Goal: Task Accomplishment & Management: Use online tool/utility

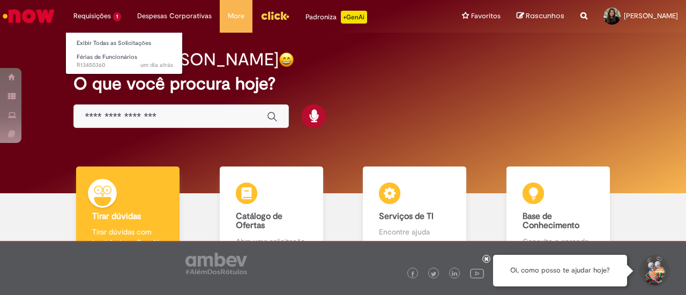
click at [97, 13] on li "Requisições 1 Exibir Todas as Solicitações Férias de Funcionários um dia atrás …" at bounding box center [97, 16] width 64 height 32
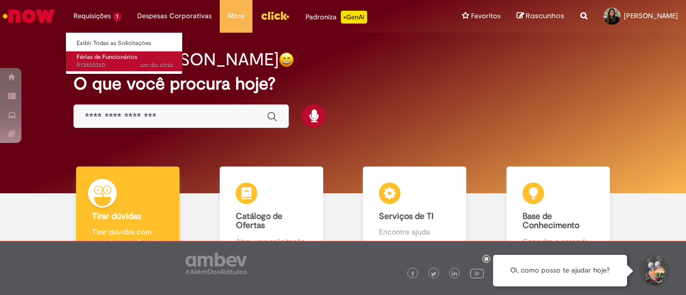
click at [98, 58] on span "Férias de Funcionários" at bounding box center [107, 57] width 61 height 8
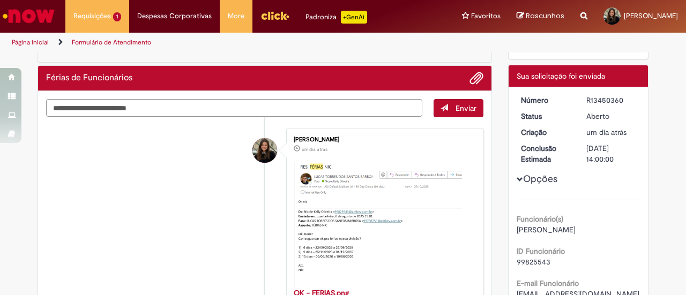
scroll to position [45, 0]
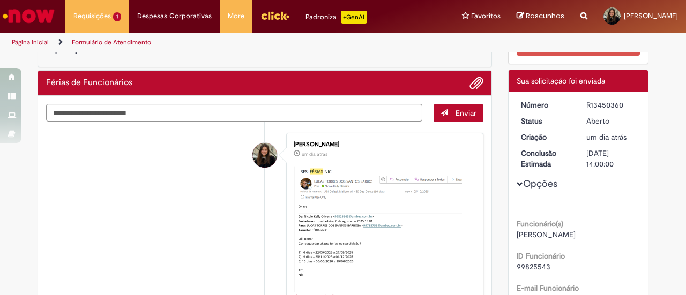
drag, startPoint x: 660, startPoint y: 97, endPoint x: 684, endPoint y: 119, distance: 32.6
click at [684, 119] on section "Formulário de Atendimento Verificar Código de Barras Aguardando Aprovação Aguar…" at bounding box center [343, 174] width 686 height 243
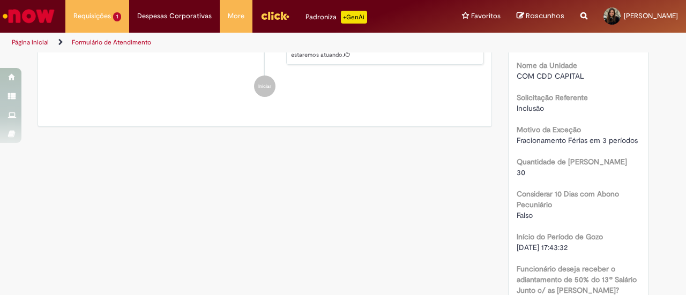
scroll to position [0, 0]
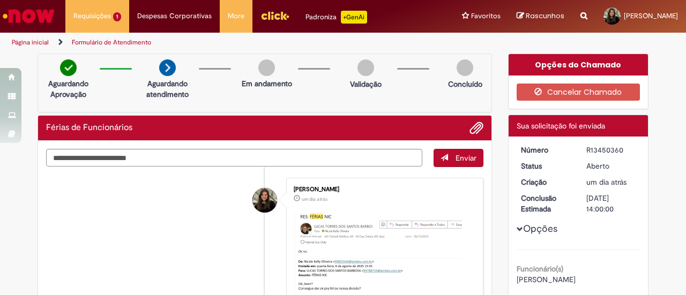
click at [607, 148] on div "R13450360" at bounding box center [612, 150] width 50 height 11
copy div "R13450360"
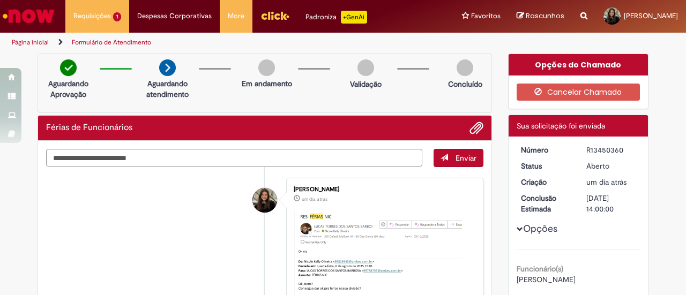
click at [0, 0] on button "Opções" at bounding box center [0, 0] width 0 height 0
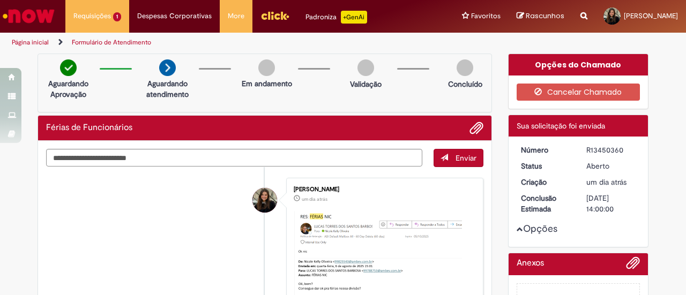
click at [0, 0] on button "Opções" at bounding box center [0, 0] width 0 height 0
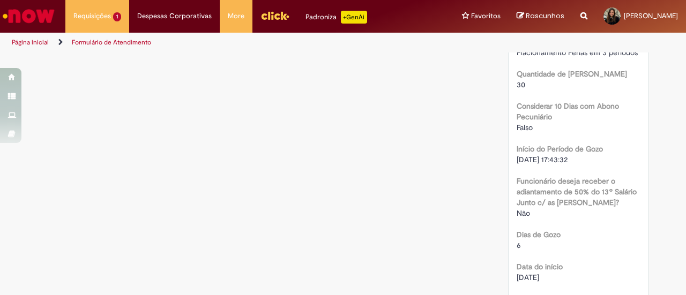
scroll to position [454, 0]
click at [367, 112] on div "Verificar Código de Barras Aguardando Aprovação Aguardando atendimento Em andam…" at bounding box center [342, 151] width 627 height 1104
